Goal: Communication & Community: Answer question/provide support

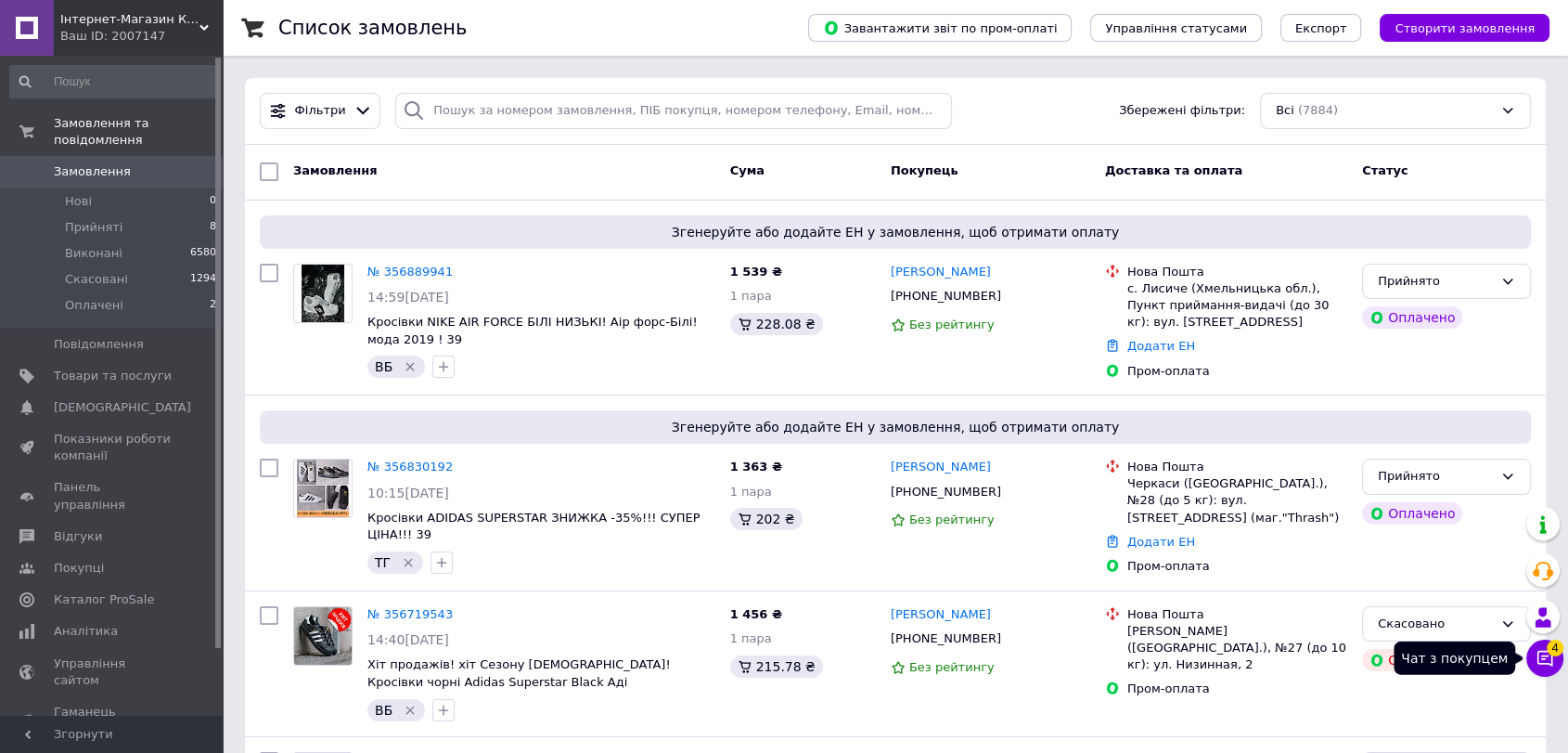
click at [1553, 663] on icon at bounding box center [1545, 659] width 19 height 19
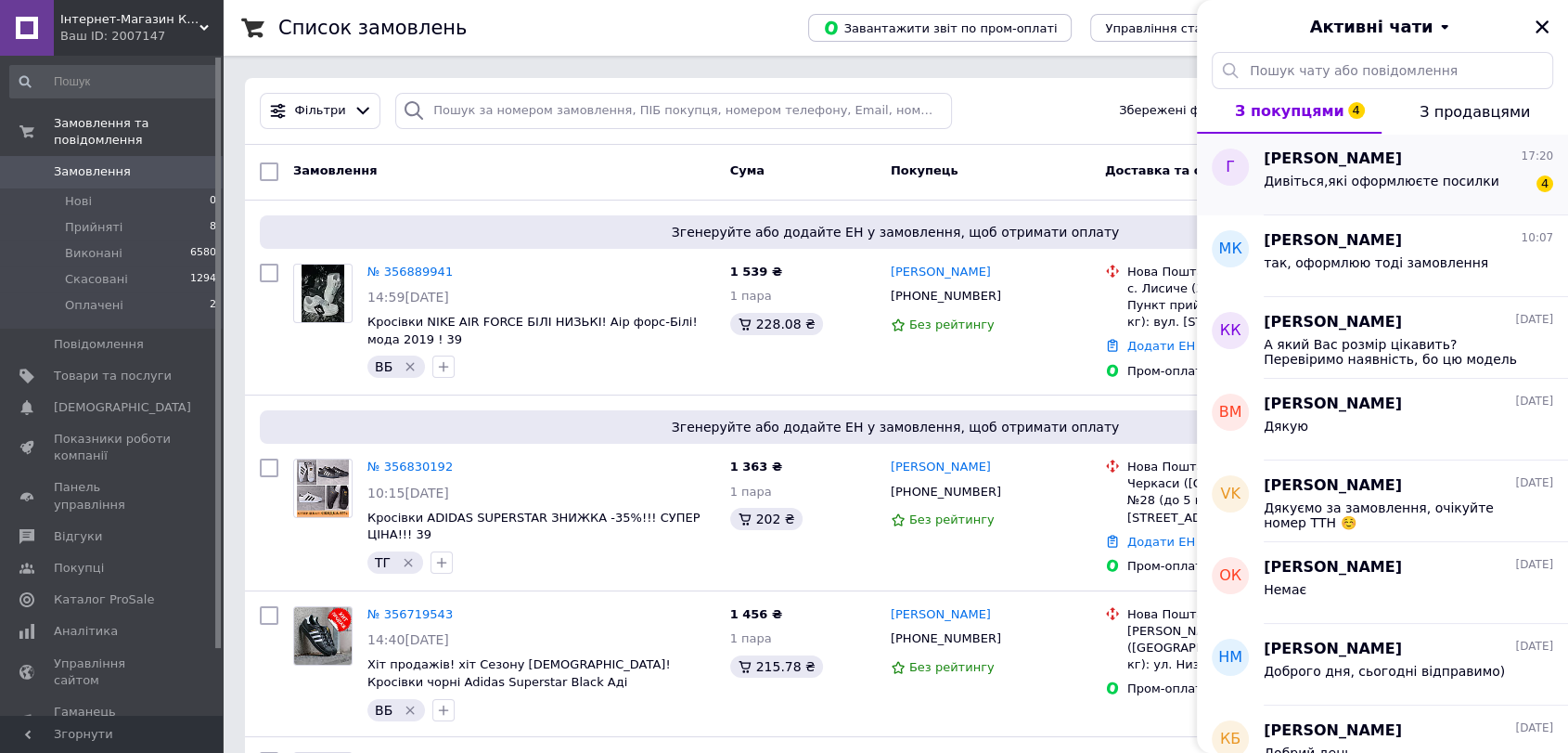
click at [1395, 206] on div "галат александр 17:20 Дивіться,які оформлюєте посилки 4" at bounding box center [1416, 174] width 304 height 82
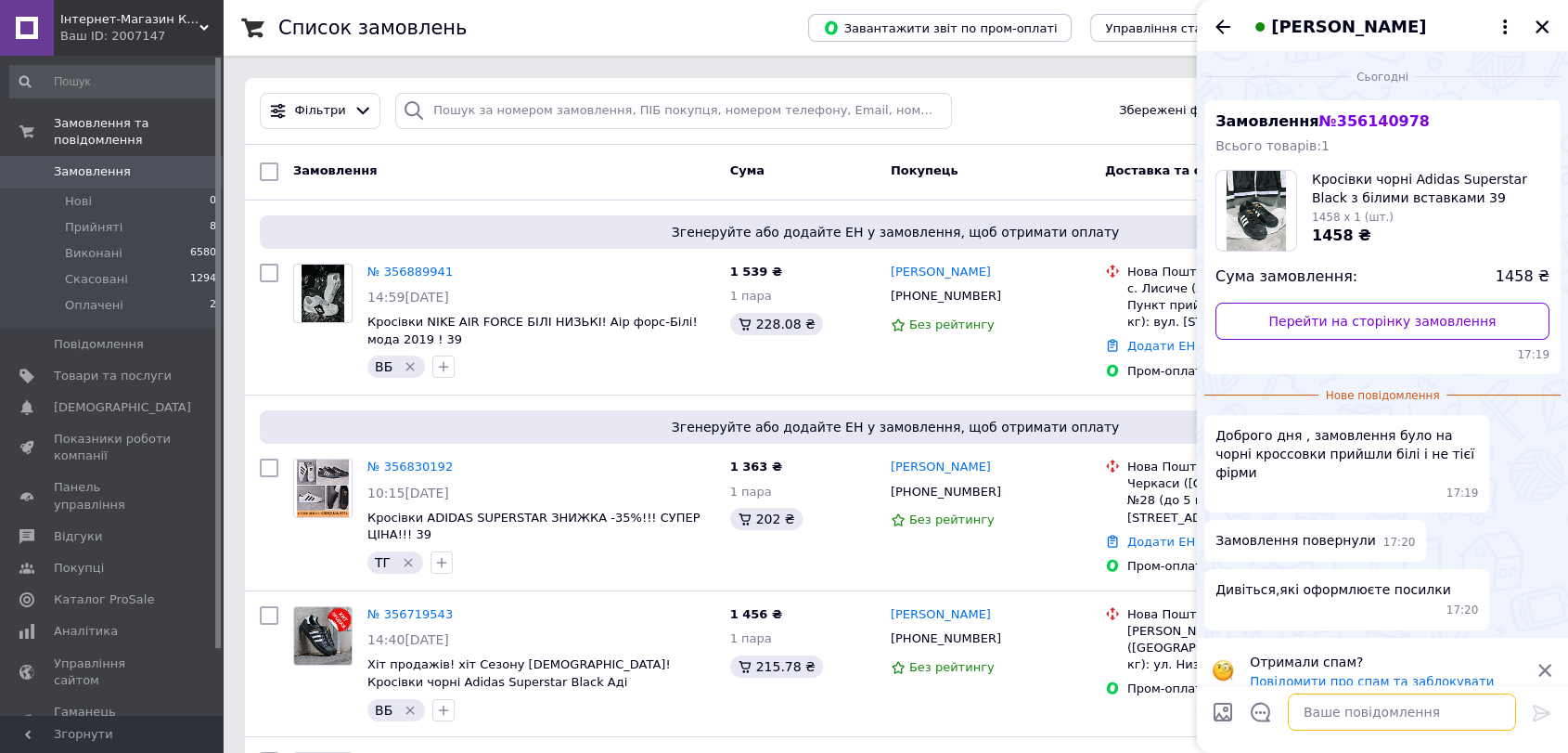
click at [1458, 713] on textarea at bounding box center [1401, 711] width 228 height 37
type textarea "Доброго дня Ви зробили фото моделі яка прийшла?"
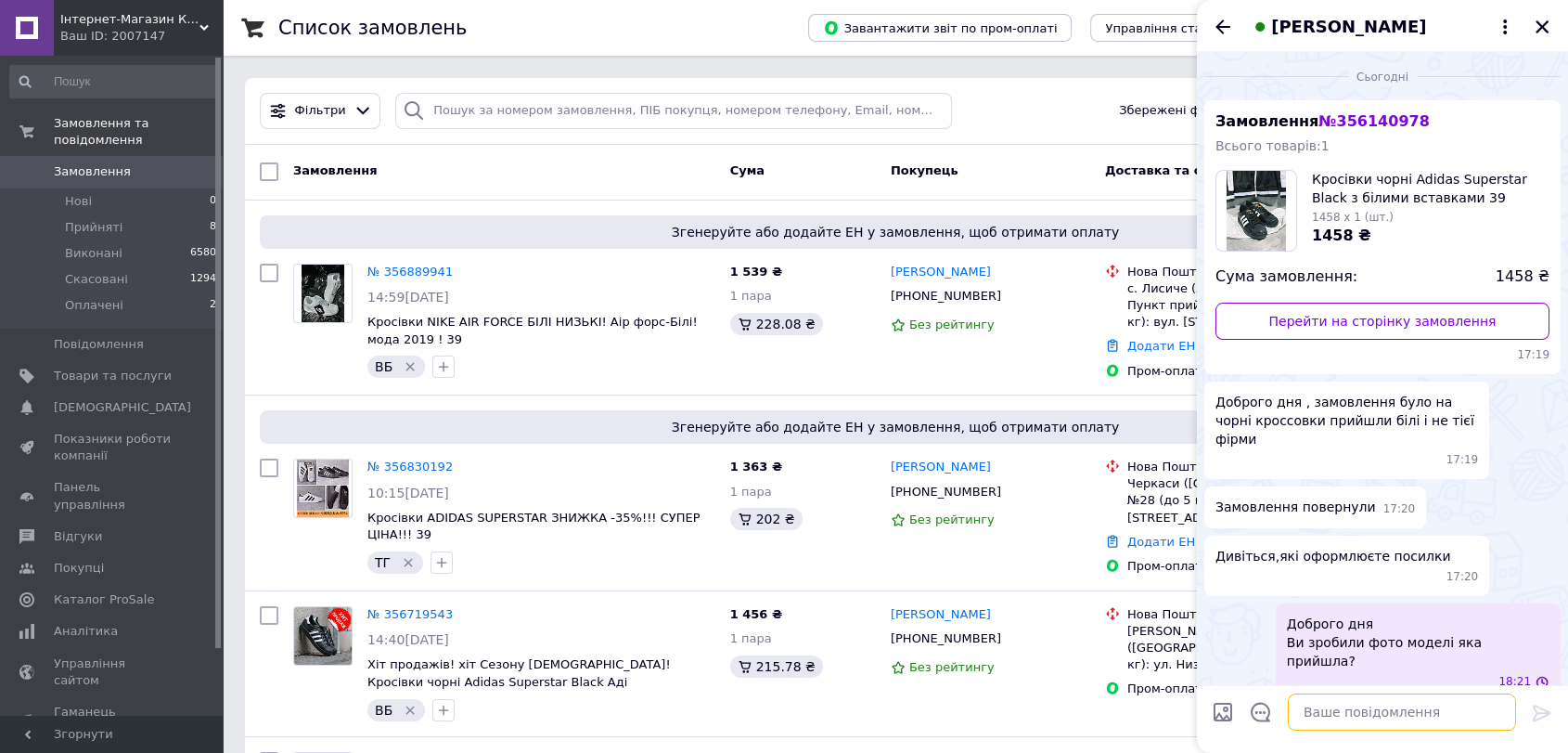
scroll to position [0, 0]
click at [1542, 27] on icon "Закрити" at bounding box center [1542, 27] width 13 height 13
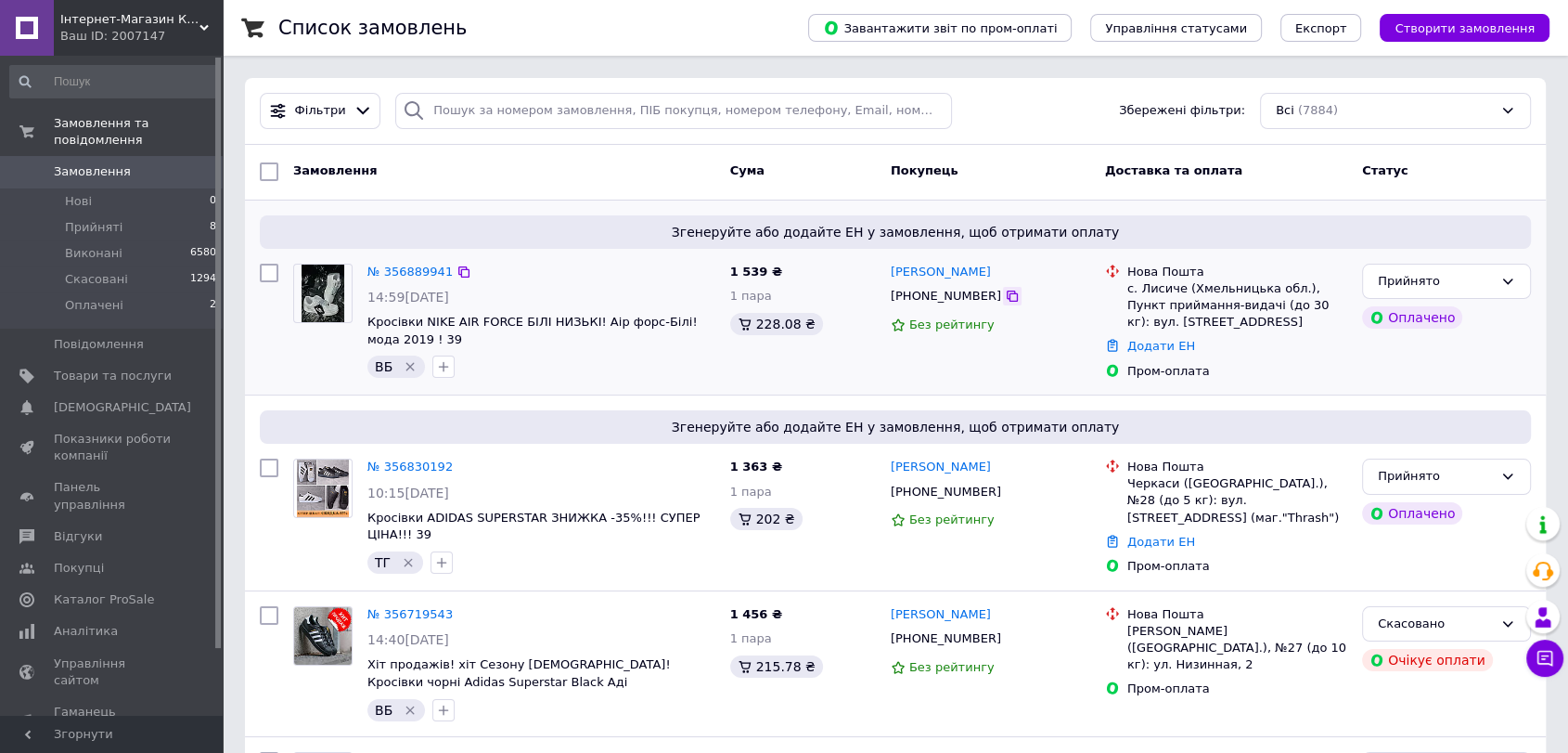
click at [1005, 289] on icon at bounding box center [1012, 296] width 15 height 15
click at [1005, 488] on icon at bounding box center [1012, 492] width 15 height 15
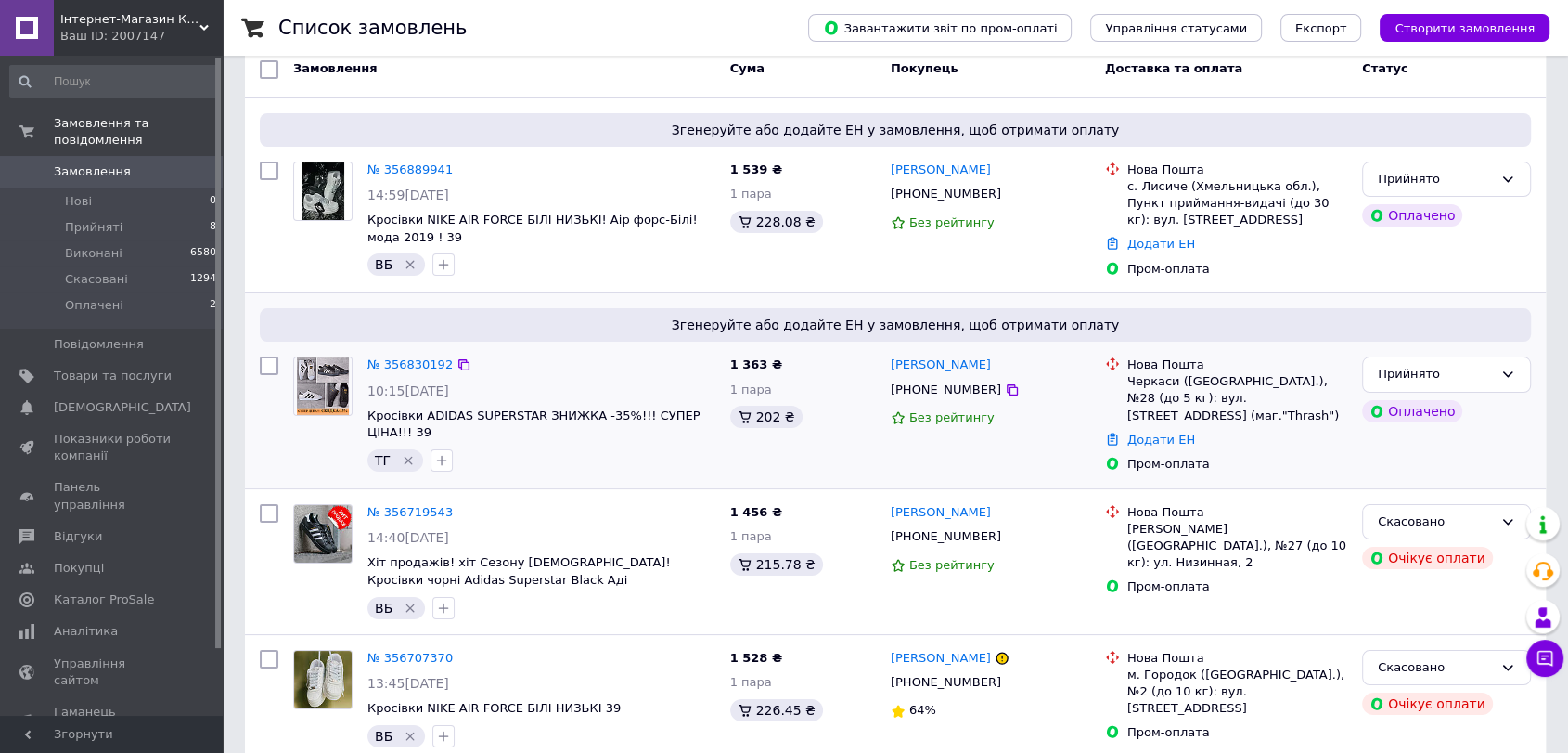
scroll to position [103, 0]
click at [399, 360] on link "№ 356830192" at bounding box center [410, 363] width 86 height 14
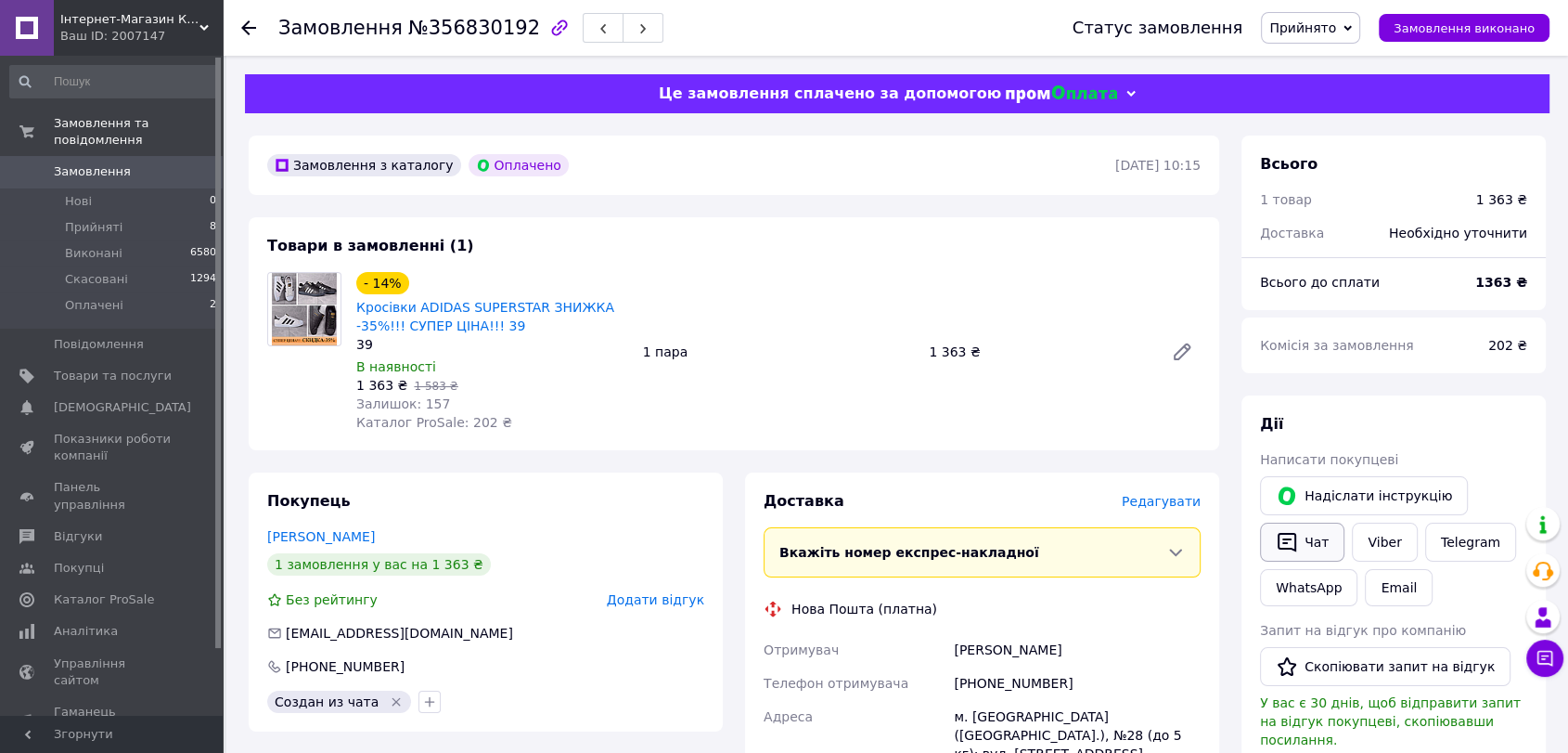
click at [1290, 544] on icon "button" at bounding box center [1286, 542] width 22 height 22
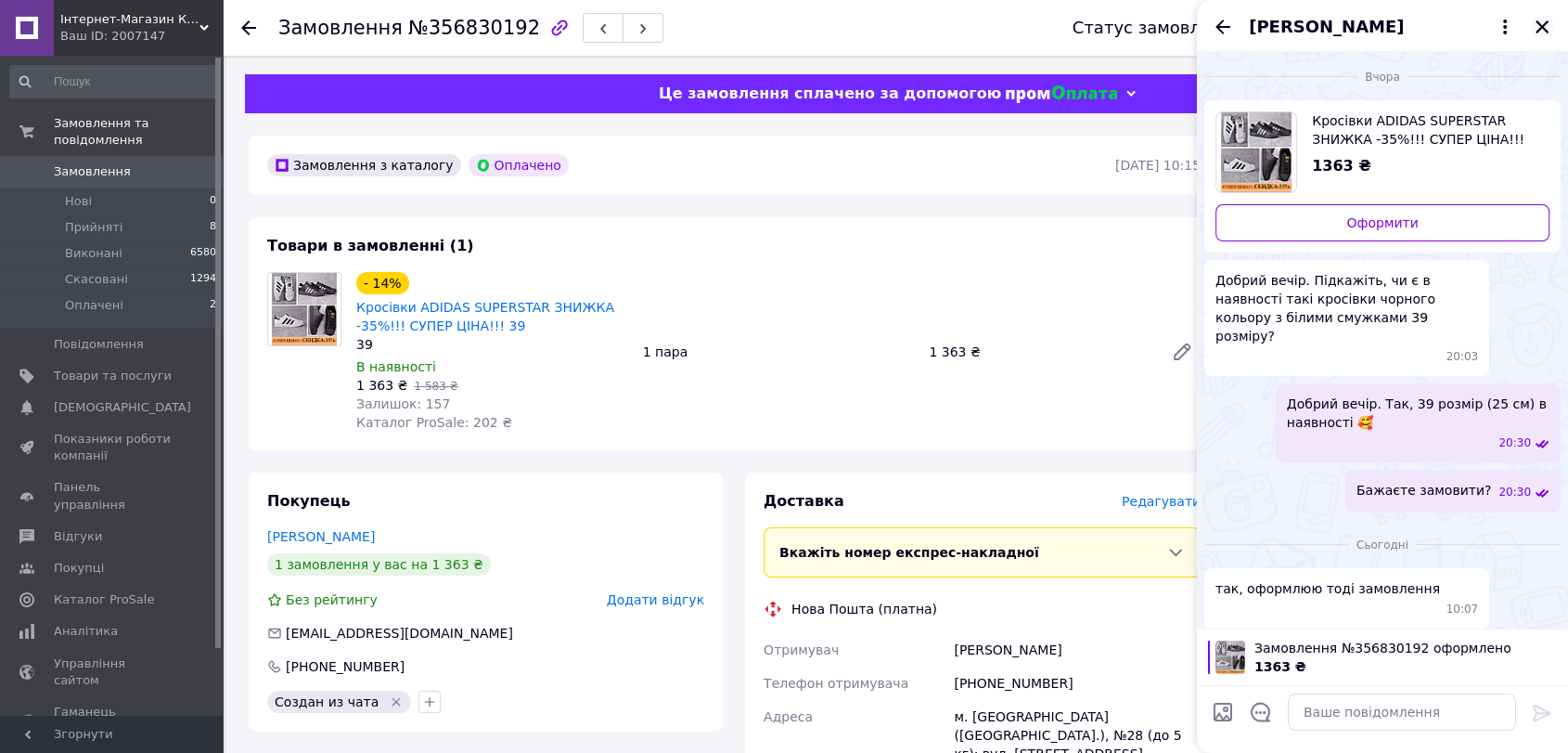
click at [1538, 28] on button "Закрити" at bounding box center [1541, 27] width 22 height 22
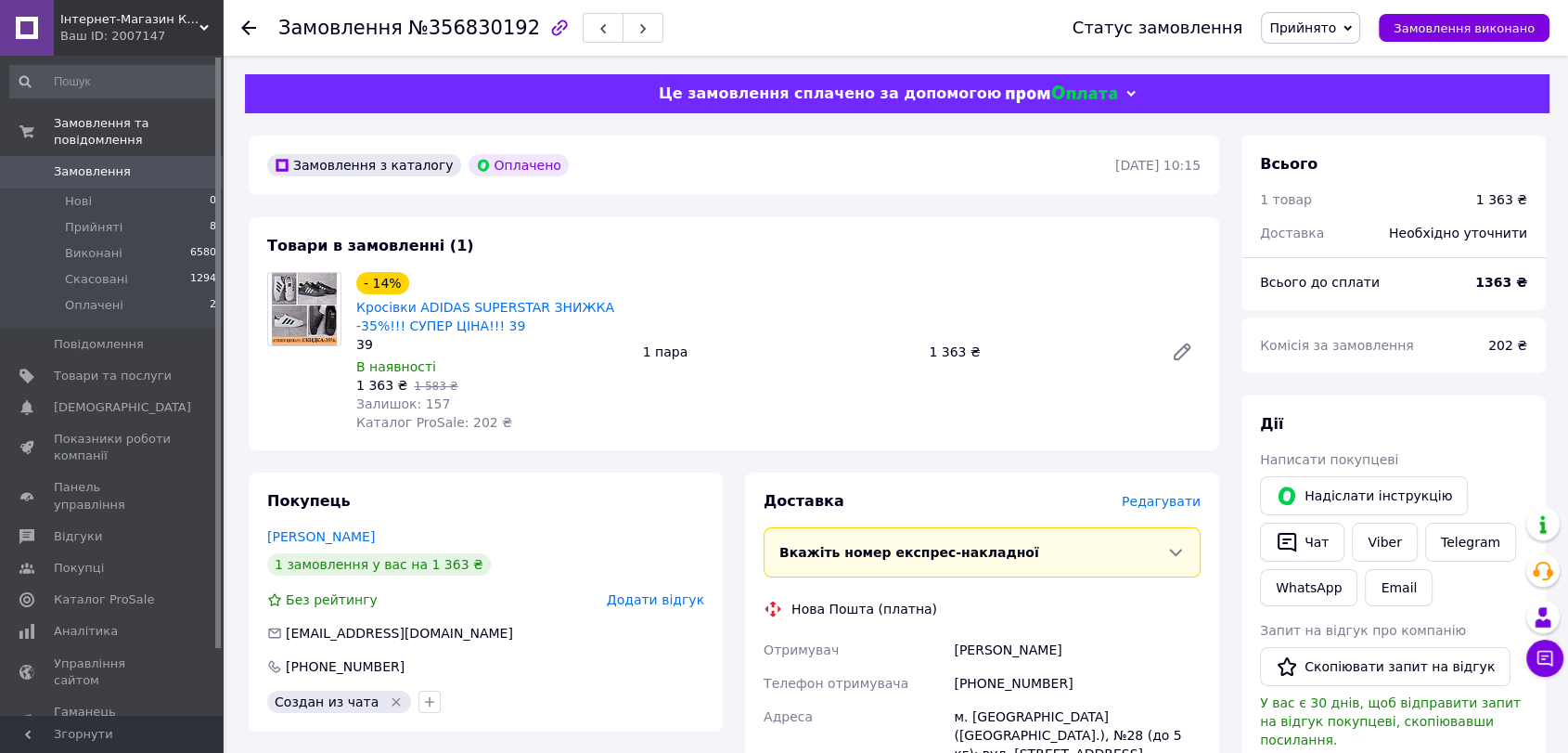
click at [248, 21] on use at bounding box center [249, 28] width 15 height 15
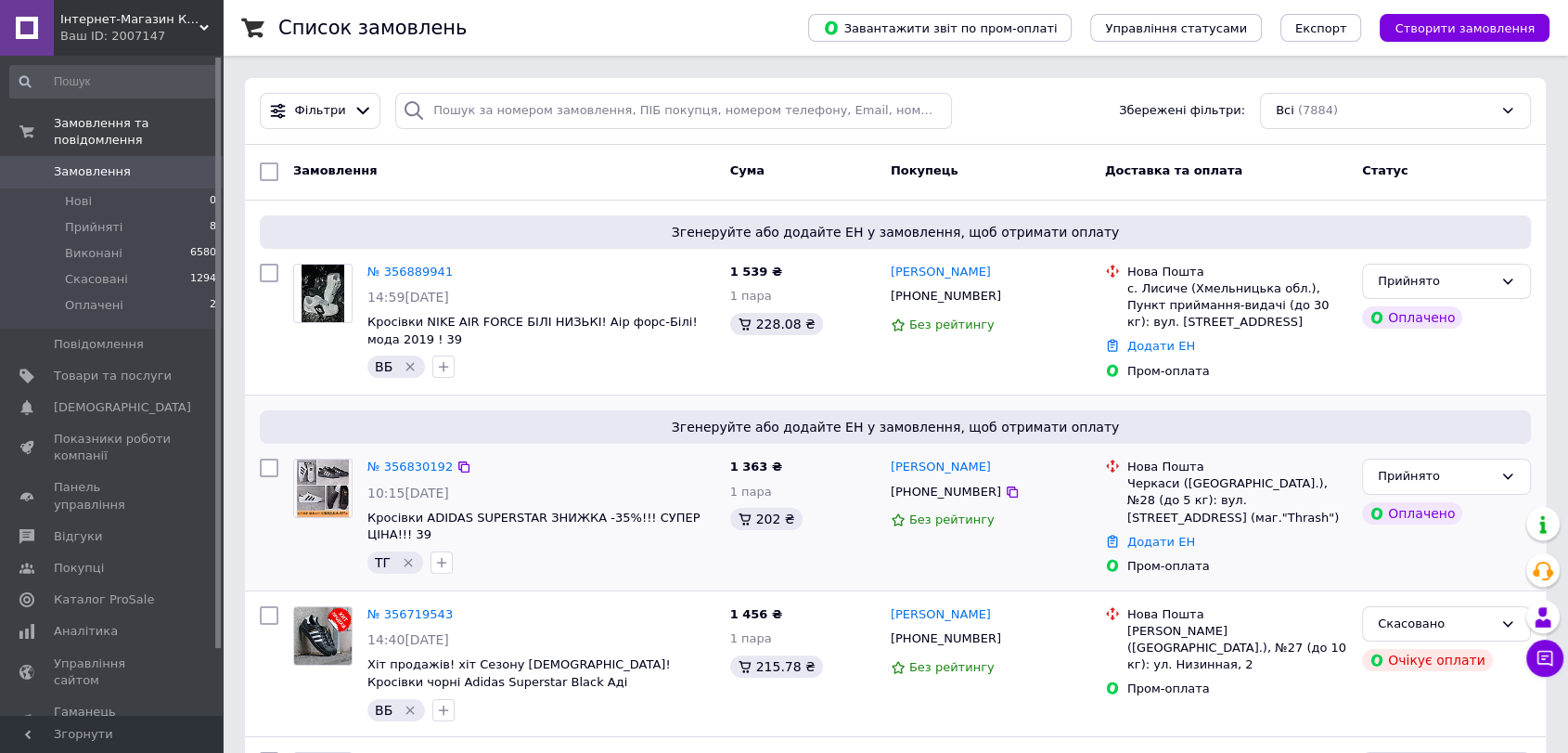
scroll to position [103, 0]
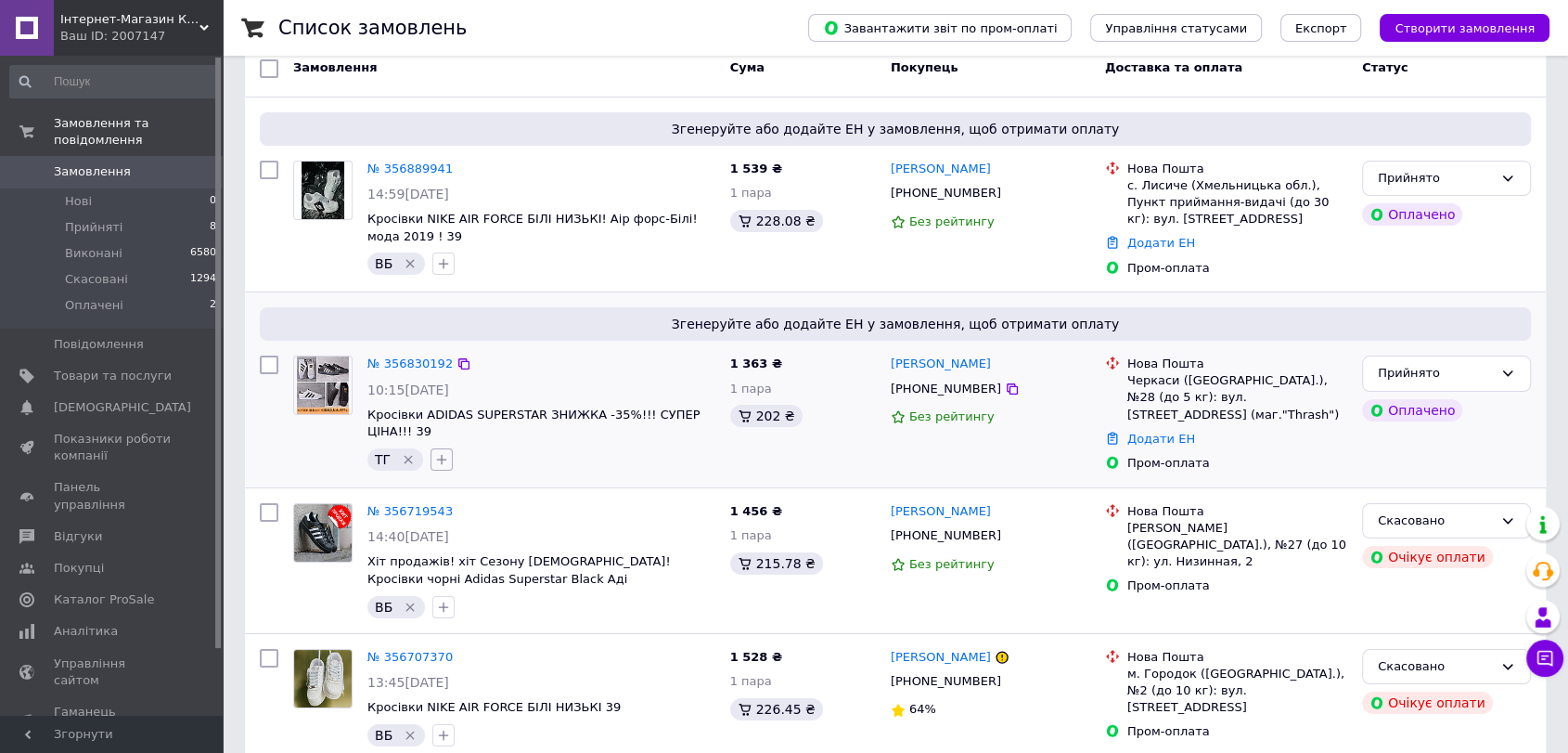
click at [435, 463] on icon "button" at bounding box center [441, 460] width 15 height 15
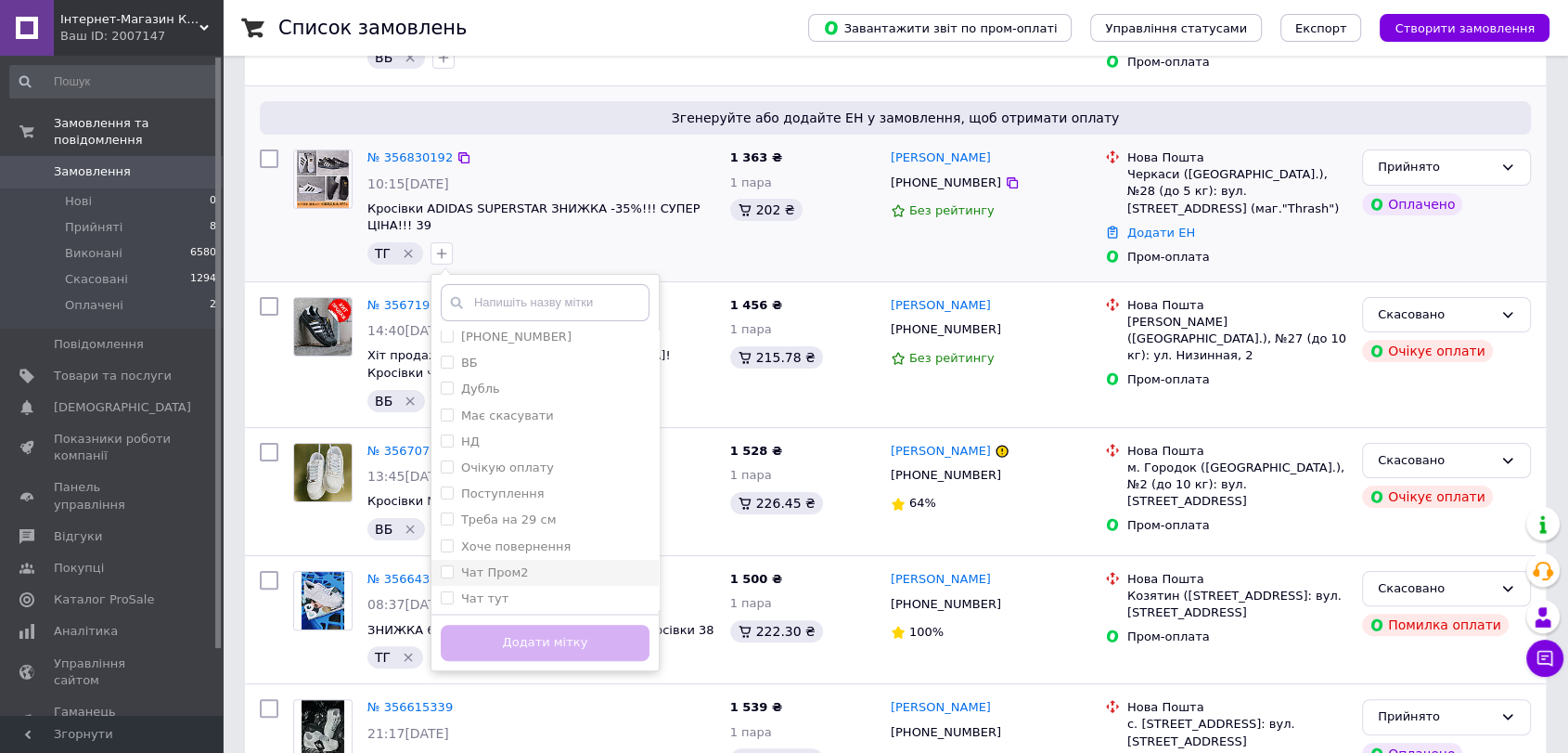
scroll to position [9, 0]
click at [520, 596] on div "Чат тут" at bounding box center [544, 597] width 208 height 17
checkbox input "true"
click at [530, 633] on button "Додати мітку" at bounding box center [544, 643] width 208 height 36
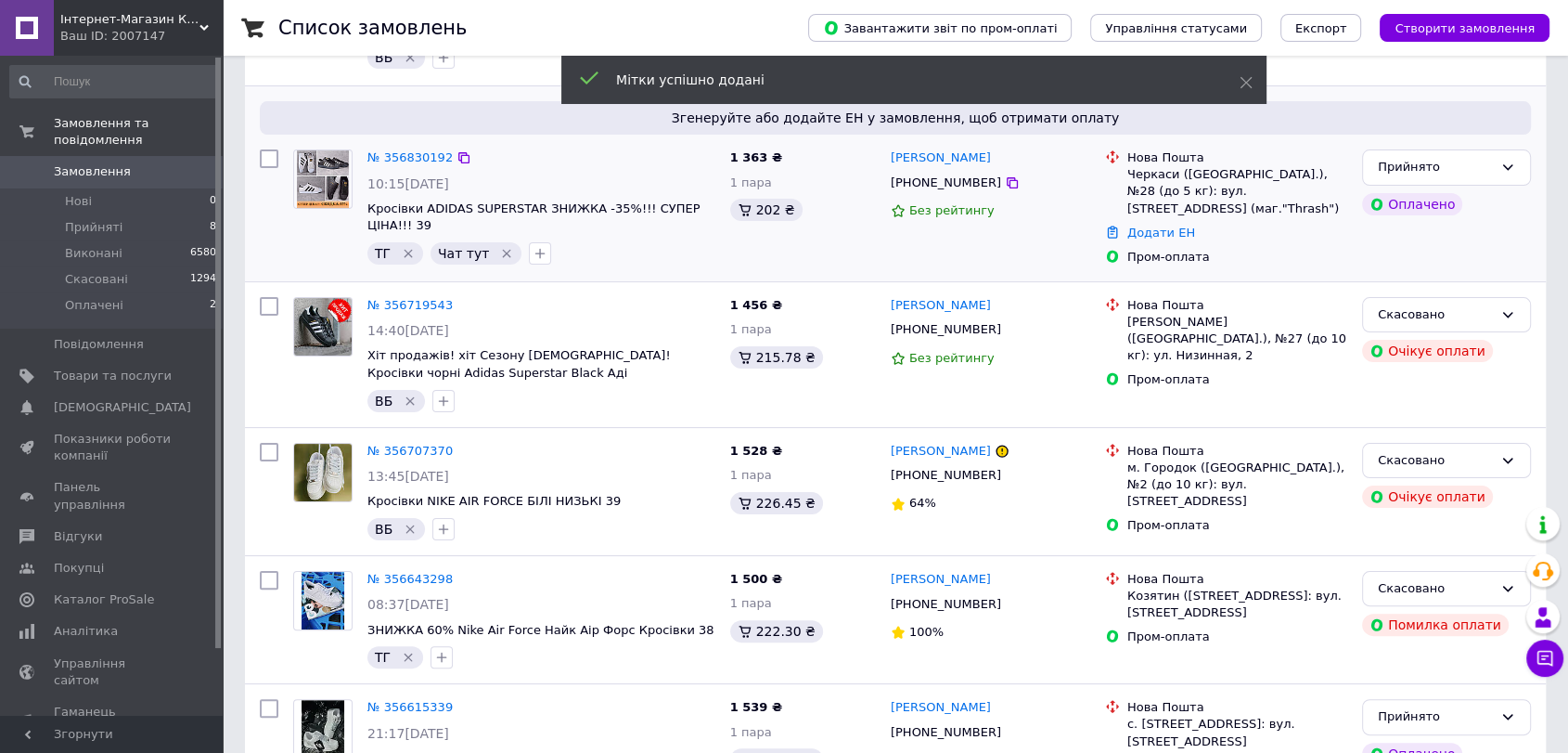
click at [404, 250] on icon "Видалити мітку" at bounding box center [408, 253] width 15 height 15
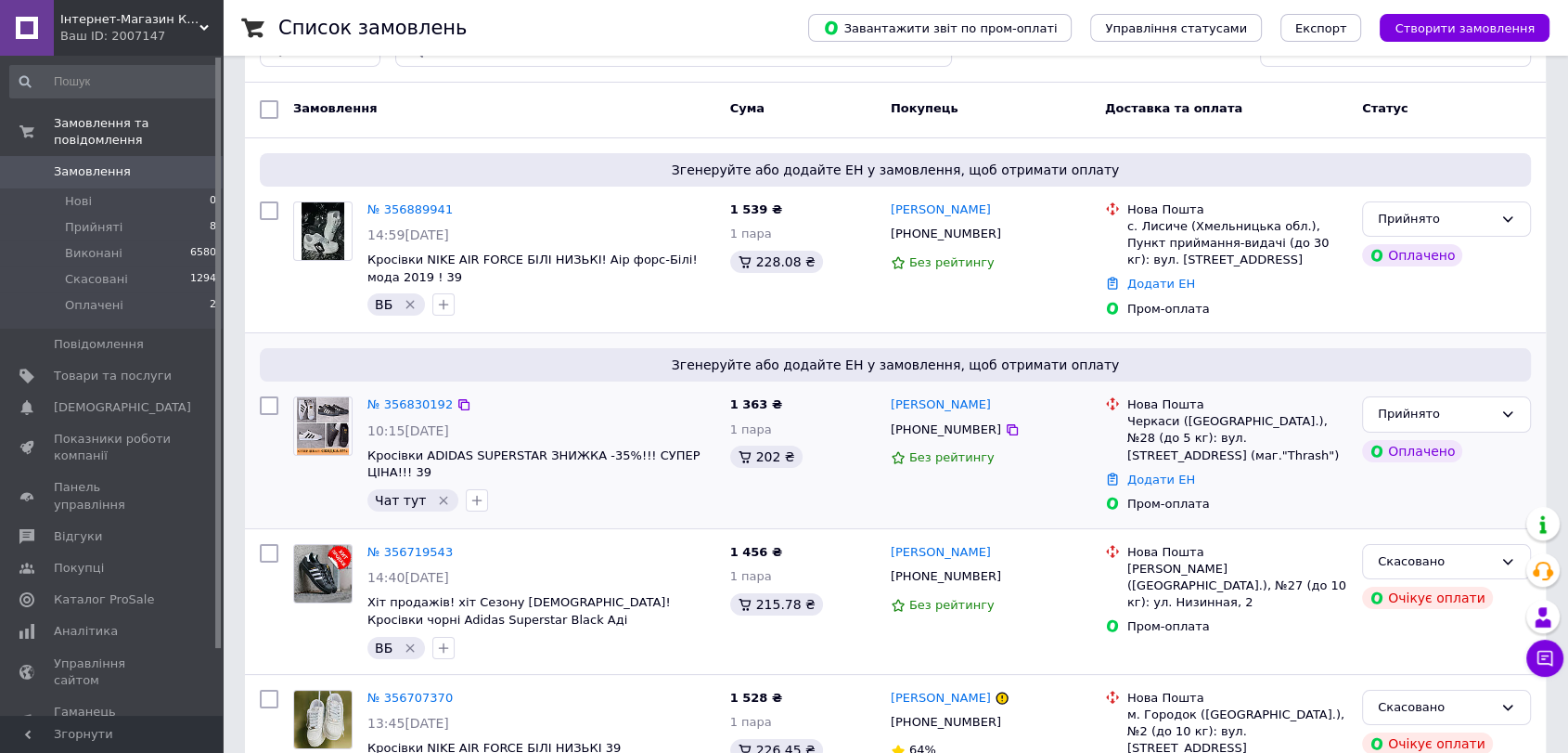
scroll to position [0, 0]
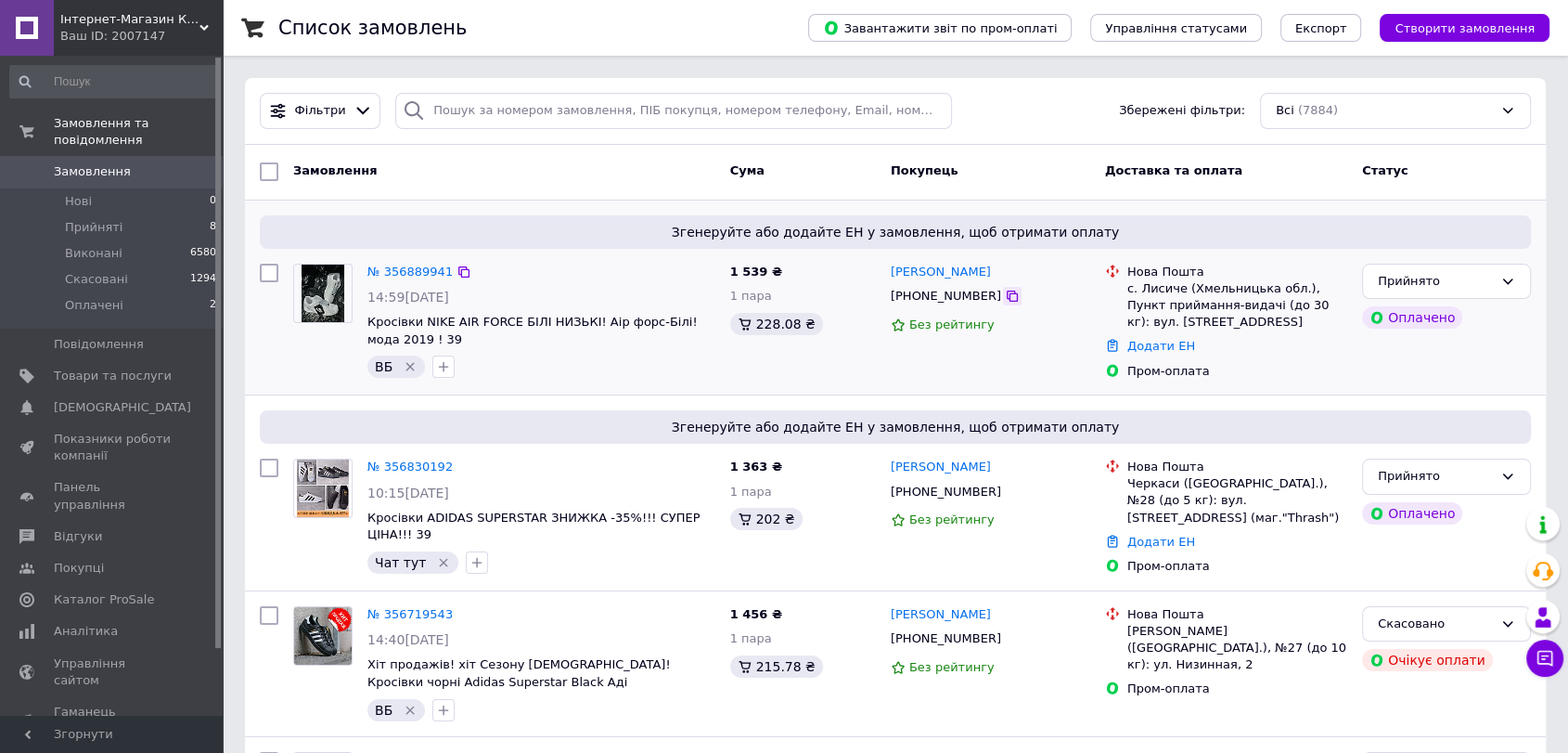
click at [1007, 292] on icon at bounding box center [1012, 296] width 11 height 11
